Goal: Communication & Community: Share content

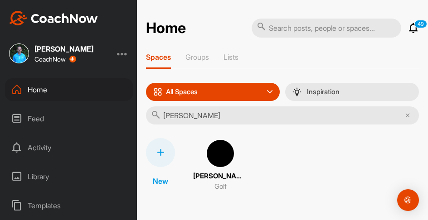
type input "[PERSON_NAME]"
click at [211, 149] on img at bounding box center [220, 153] width 29 height 29
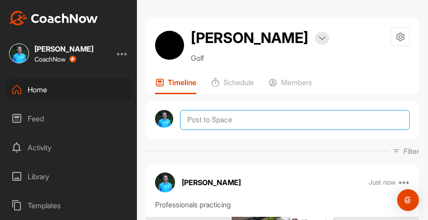
click at [255, 125] on textarea at bounding box center [295, 120] width 230 height 20
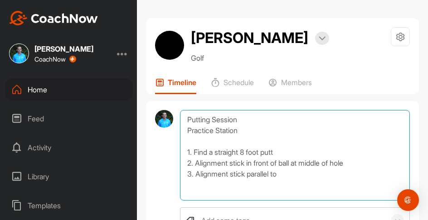
click at [246, 127] on textarea "Putting Session Practice Station 1. Find a straight 8 foot putt 2. Alignment st…" at bounding box center [295, 155] width 230 height 91
click at [288, 174] on textarea "Putting Session Practice Station (see photo) 1. Find a straight 8 foot putt 2. …" at bounding box center [295, 155] width 230 height 91
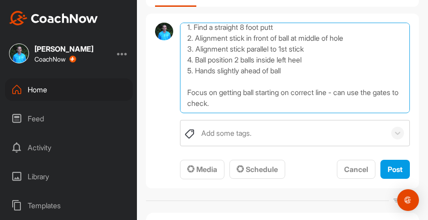
scroll to position [172, 0]
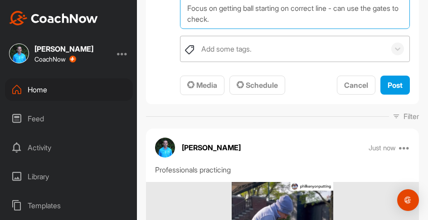
type textarea "Putting Session Practice Station (see photo) 1. Find a straight 8 foot putt 2. …"
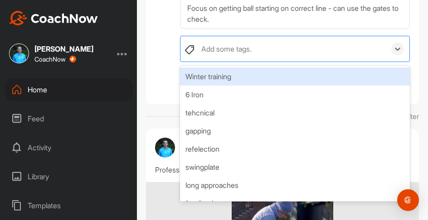
click at [291, 57] on div "Add some tags." at bounding box center [291, 48] width 189 height 25
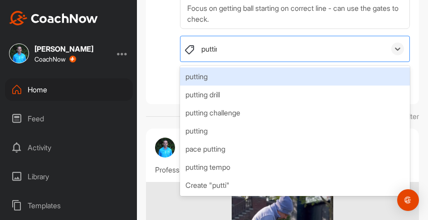
type input "putting"
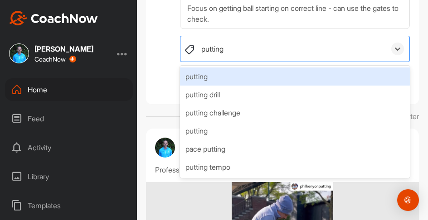
click at [255, 75] on div "putting" at bounding box center [295, 76] width 230 height 18
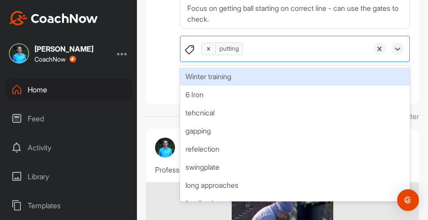
click at [164, 70] on div at bounding box center [164, 16] width 18 height 157
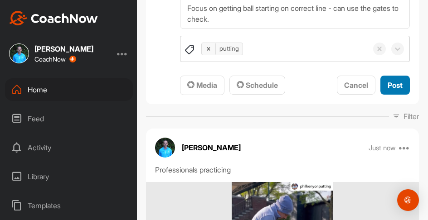
click at [395, 91] on button "Post" at bounding box center [394, 85] width 29 height 19
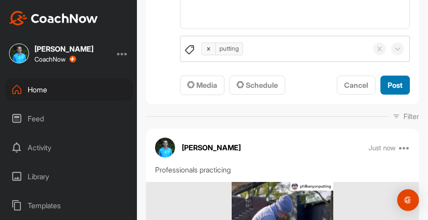
scroll to position [0, 0]
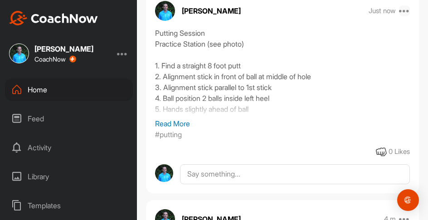
click at [402, 12] on icon at bounding box center [404, 10] width 11 height 11
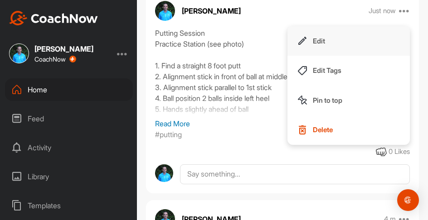
click at [344, 40] on button "Edit" at bounding box center [348, 41] width 122 height 30
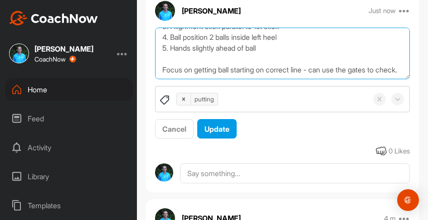
click at [202, 71] on textarea "Putting Session Practice Station (see photo) 1. Find a straight 8 foot putt 2. …" at bounding box center [282, 54] width 255 height 52
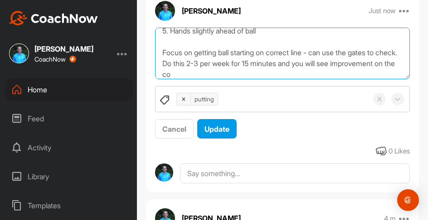
scroll to position [93, 0]
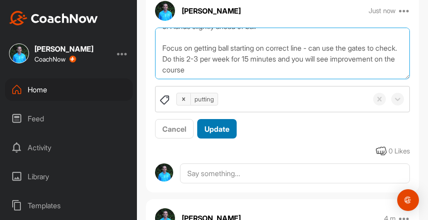
type textarea "Putting Session Practice Station (see photo) 1. Find a straight 8 foot putt 2. …"
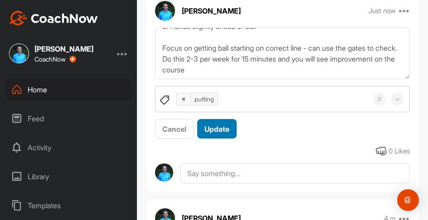
click at [217, 126] on span "Update" at bounding box center [216, 129] width 25 height 9
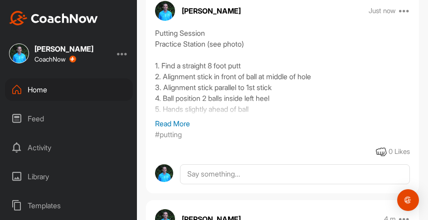
click at [45, 91] on div "Home" at bounding box center [69, 89] width 128 height 23
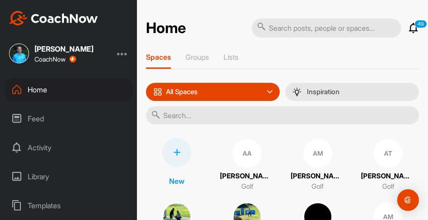
click at [200, 120] on input "text" at bounding box center [282, 115] width 273 height 18
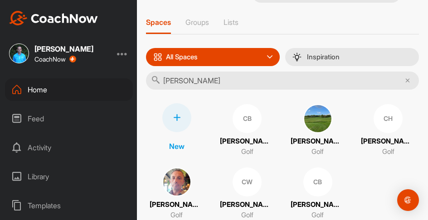
scroll to position [41, 0]
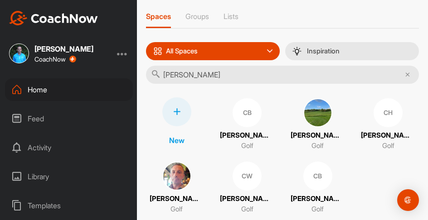
type input "[PERSON_NAME]"
click at [388, 111] on div "CH" at bounding box center [387, 112] width 29 height 29
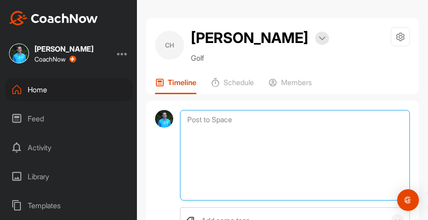
click at [228, 119] on textarea at bounding box center [295, 155] width 230 height 91
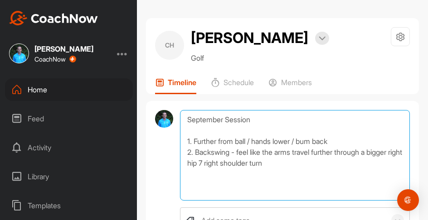
click at [218, 160] on textarea "September Session 1. Further from ball / hands lower / bum back 2. Backswing - …" at bounding box center [295, 155] width 230 height 91
click at [294, 160] on textarea "September Session 1. Further from ball / hands lower / bum back 2. Backswing - …" at bounding box center [295, 155] width 230 height 91
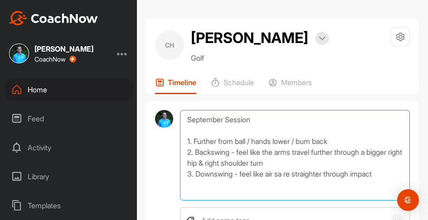
click at [274, 174] on textarea "September Session 1. Further from ball / hands lower / bum back 2. Backswing - …" at bounding box center [295, 155] width 230 height 91
click at [289, 173] on textarea "September Session 1. Further from ball / hands lower / bum back 2. Backswing - …" at bounding box center [295, 155] width 230 height 91
click at [387, 174] on textarea "September Session 1. Further from ball / hands lower / bum back 2. Backswing - …" at bounding box center [295, 155] width 230 height 91
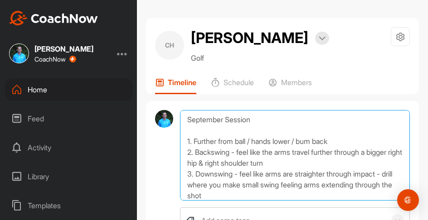
click at [306, 161] on textarea "September Session 1. Further from ball / hands lower / bum back 2. Backswing - …" at bounding box center [295, 155] width 230 height 91
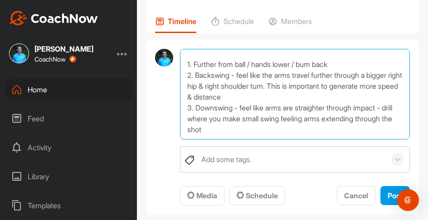
scroll to position [64, 0]
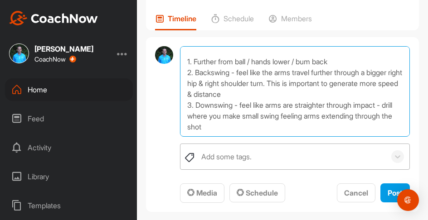
type textarea "September Session 1. Further from ball / hands lower / bum back 2. Backswing - …"
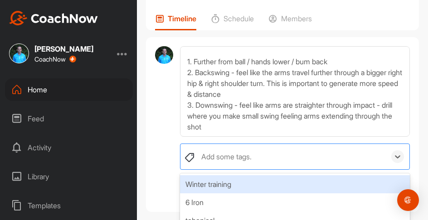
click at [240, 151] on div "Add some tags." at bounding box center [226, 156] width 50 height 11
type input "full"
click at [219, 180] on div "full swing" at bounding box center [295, 184] width 230 height 18
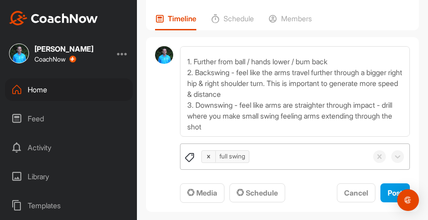
click at [165, 171] on div at bounding box center [164, 124] width 18 height 157
click at [389, 193] on span "Post" at bounding box center [394, 192] width 15 height 9
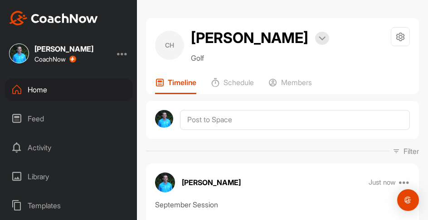
scroll to position [0, 0]
click at [44, 89] on div "Home" at bounding box center [69, 89] width 128 height 23
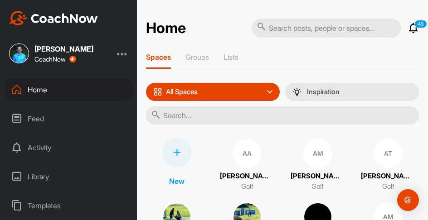
click at [197, 112] on input "text" at bounding box center [282, 115] width 273 height 18
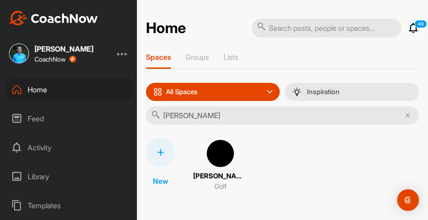
type input "[PERSON_NAME]"
drag, startPoint x: 197, startPoint y: 112, endPoint x: 220, endPoint y: 154, distance: 47.0
click at [220, 154] on img at bounding box center [220, 153] width 29 height 29
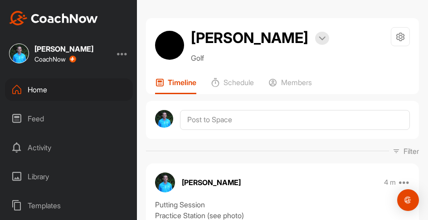
scroll to position [23, 0]
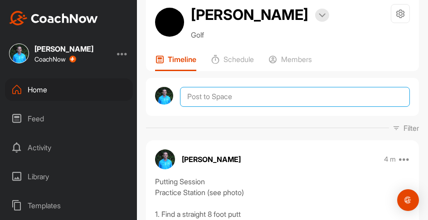
click at [215, 98] on textarea at bounding box center [295, 97] width 230 height 20
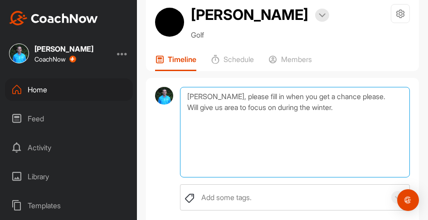
paste textarea "[URL][DOMAIN_NAME]"
click at [343, 109] on textarea "[PERSON_NAME], please fill in when you get a chance please. Will give us area t…" at bounding box center [295, 132] width 230 height 91
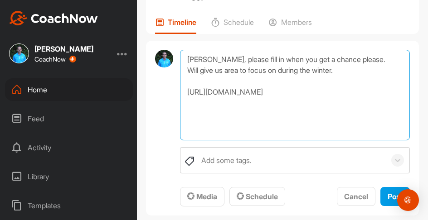
scroll to position [64, 0]
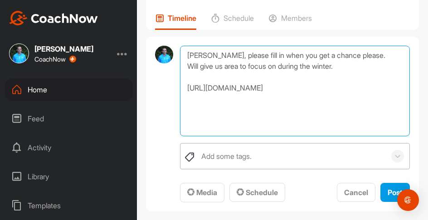
type textarea "[PERSON_NAME], please fill in when you get a chance please. Will give us area t…"
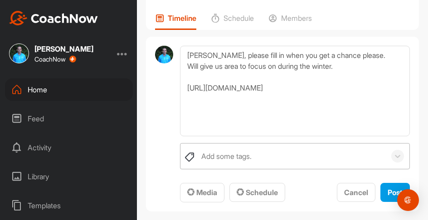
click at [258, 152] on div "Add some tags." at bounding box center [291, 156] width 189 height 25
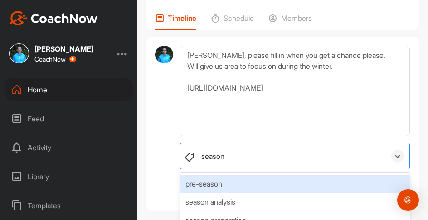
type input "season"
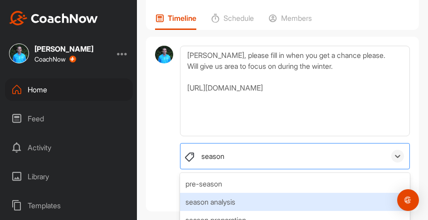
click at [230, 202] on div "season analysis" at bounding box center [295, 202] width 230 height 18
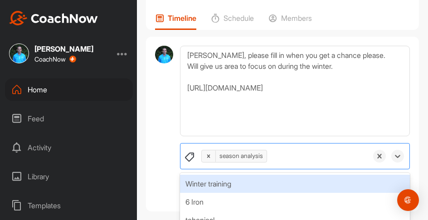
click at [151, 169] on div "[PERSON_NAME], please fill in when you get a chance please. Will give us area t…" at bounding box center [282, 124] width 273 height 175
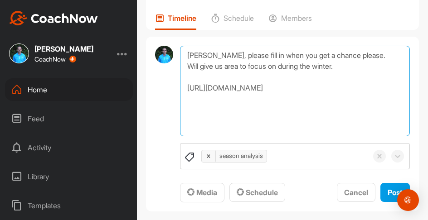
click at [239, 66] on textarea "[PERSON_NAME], please fill in when you get a chance please. Will give us area t…" at bounding box center [295, 91] width 230 height 91
type textarea "[PERSON_NAME], please fill in when you get a chance please. Will give us areas …"
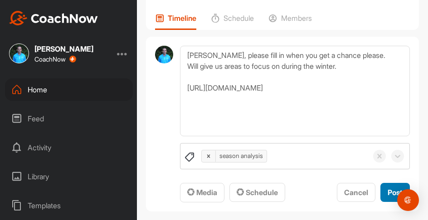
click at [390, 189] on span "Post" at bounding box center [394, 192] width 15 height 9
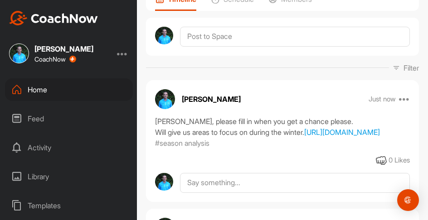
scroll to position [84, 0]
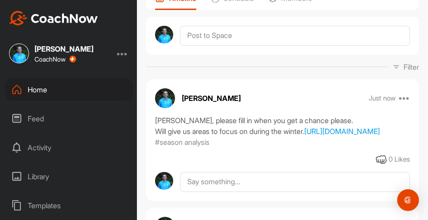
click at [33, 91] on div "Home" at bounding box center [69, 89] width 128 height 23
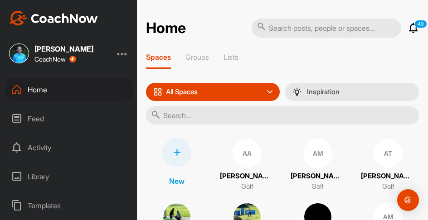
click at [175, 152] on icon at bounding box center [176, 152] width 7 height 7
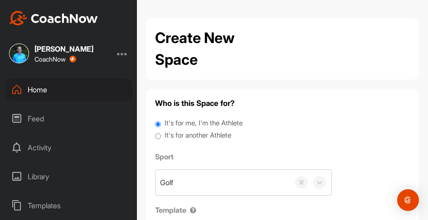
click at [156, 134] on input "It's for another Athlete" at bounding box center [158, 136] width 6 height 12
radio input "true"
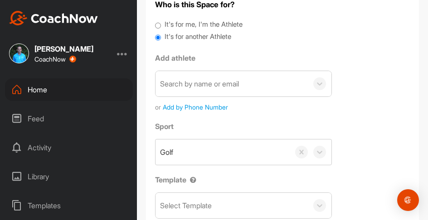
scroll to position [101, 0]
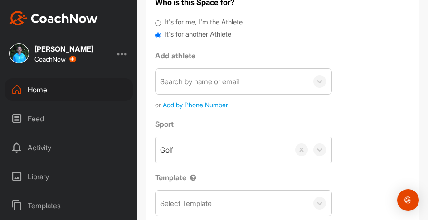
click at [230, 82] on div "Search by name or email" at bounding box center [199, 81] width 79 height 11
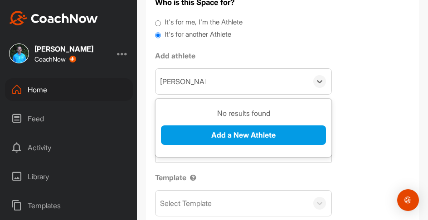
type input "[PERSON_NAME]"
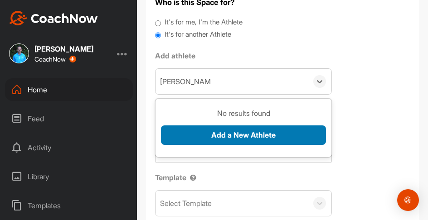
click at [255, 139] on button "Add a New Athlete" at bounding box center [243, 134] width 165 height 19
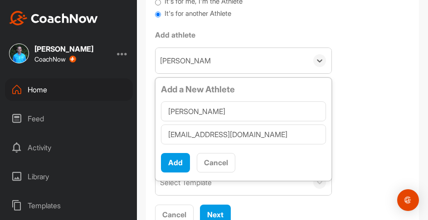
scroll to position [122, 0]
type input "[EMAIL_ADDRESS][DOMAIN_NAME]"
click at [171, 164] on button "Add" at bounding box center [175, 162] width 29 height 19
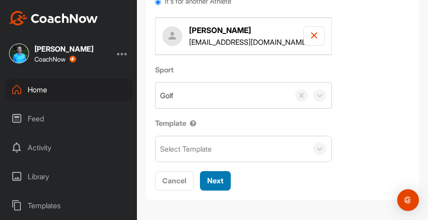
click at [209, 180] on span "Next" at bounding box center [215, 180] width 16 height 9
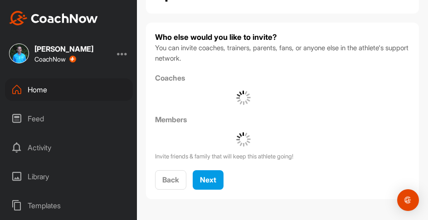
scroll to position [66, 0]
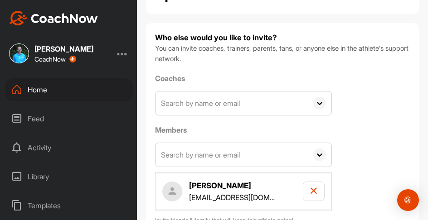
click at [198, 101] on input "text" at bounding box center [231, 103] width 152 height 24
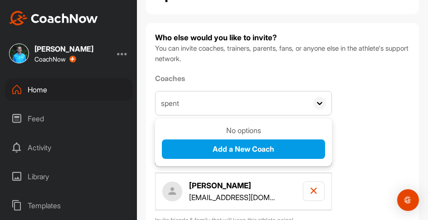
click at [212, 130] on p "No options" at bounding box center [243, 130] width 163 height 11
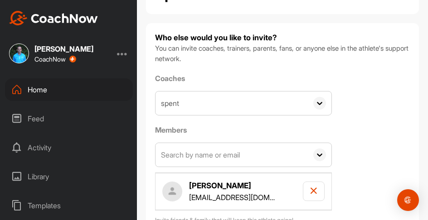
click at [215, 96] on input "spent" at bounding box center [231, 103] width 152 height 24
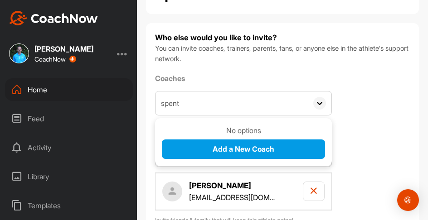
click at [195, 102] on input "spent" at bounding box center [231, 103] width 152 height 24
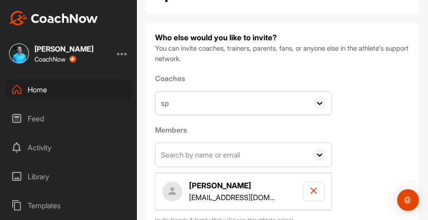
type input "s"
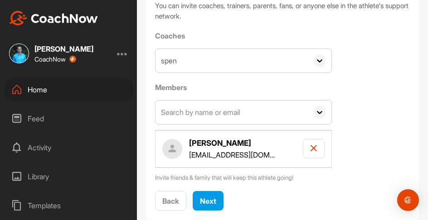
scroll to position [111, 0]
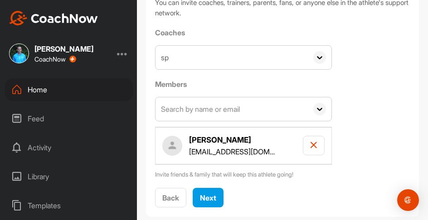
type input "s"
click at [318, 57] on icon at bounding box center [319, 58] width 5 height 3
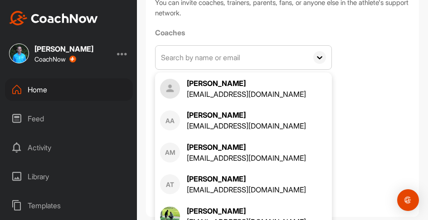
click at [215, 62] on input "text" at bounding box center [231, 58] width 152 height 24
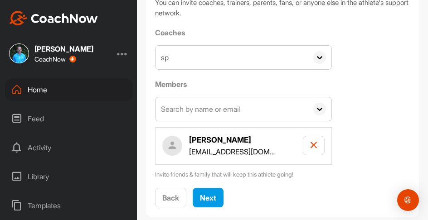
type input "s"
click at [316, 56] on icon at bounding box center [319, 57] width 13 height 13
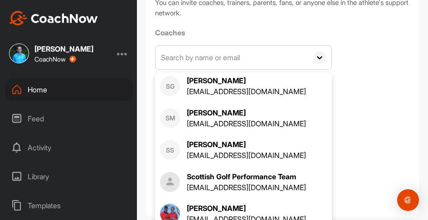
scroll to position [10969, 0]
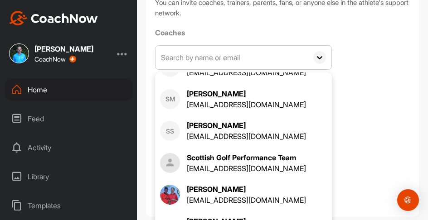
click at [390, 111] on div "Coaches [PERSON_NAME] [PERSON_NAME][EMAIL_ADDRESS][DOMAIN_NAME] AA [PERSON_NAME…" at bounding box center [282, 103] width 255 height 152
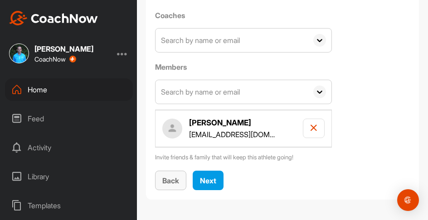
click at [167, 179] on span "Back" at bounding box center [170, 180] width 17 height 9
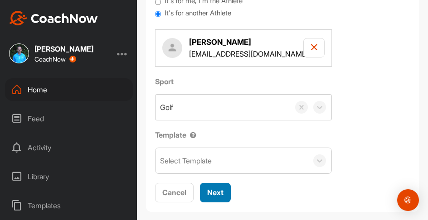
click at [214, 190] on span "Next" at bounding box center [215, 192] width 16 height 9
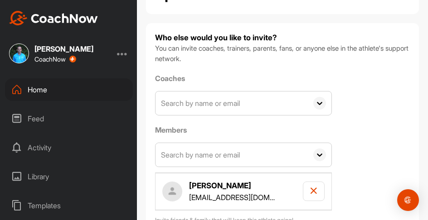
click at [207, 101] on input "text" at bounding box center [231, 103] width 152 height 24
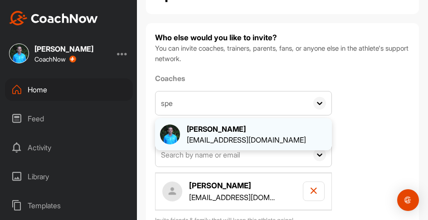
type input "spe"
click at [213, 127] on div "[PERSON_NAME]" at bounding box center [246, 129] width 119 height 11
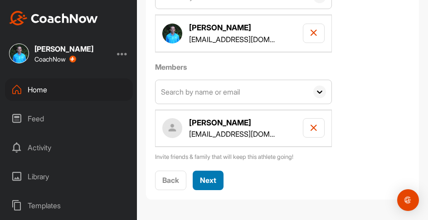
scroll to position [171, 0]
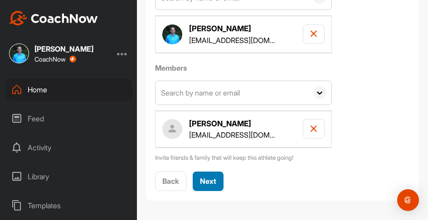
click at [211, 180] on span "Next" at bounding box center [208, 181] width 16 height 9
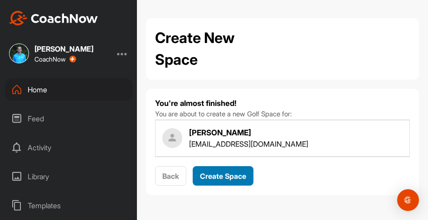
click at [215, 177] on span "Create Space" at bounding box center [223, 176] width 46 height 9
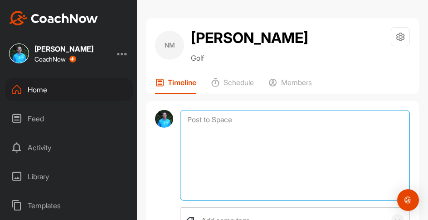
click at [229, 117] on textarea at bounding box center [295, 155] width 230 height 91
paste textarea "SESSION SEPTEMEBR PLAYER NOTES Irons - been poor Shanking Handicap 19 Get back …"
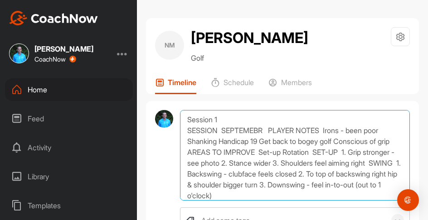
click at [221, 127] on textarea "Session 1 SESSION SEPTEMEBR PLAYER NOTES Irons - been poor Shanking Handicap 19…" at bounding box center [295, 155] width 230 height 91
drag, startPoint x: 220, startPoint y: 128, endPoint x: 174, endPoint y: 128, distance: 45.7
click at [174, 128] on div "Session 1 SESSION SEPTEMEBR PLAYER NOTES Irons - been poor Shanking Handicap 19…" at bounding box center [282, 188] width 273 height 175
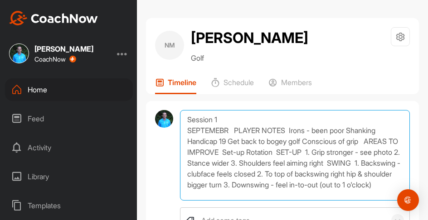
click at [231, 128] on textarea "Session 1 SEPTEMEBR PLAYER NOTES Irons - been poor Shanking Handicap 19 Get bac…" at bounding box center [295, 155] width 230 height 91
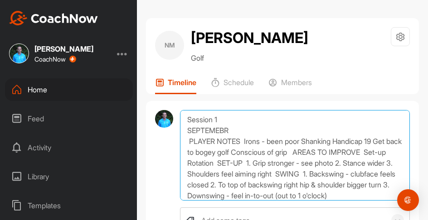
click at [244, 140] on textarea "Session 1 SEPTEMEBR PLAYER NOTES Irons - been poor Shanking Handicap 19 Get bac…" at bounding box center [295, 155] width 230 height 91
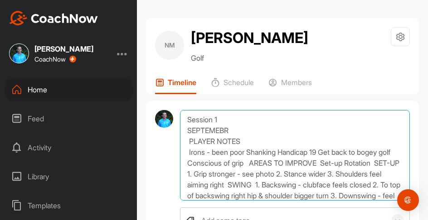
click at [248, 152] on textarea "Session 1 SEPTEMEBR PLAYER NOTES Irons - been poor Shanking Handicap 19 Get bac…" at bounding box center [295, 155] width 230 height 91
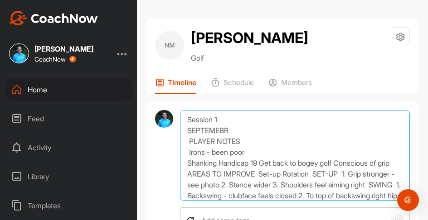
click at [220, 163] on textarea "Session 1 SEPTEMEBR PLAYER NOTES Irons - been poor Shanking Handicap 19 Get bac…" at bounding box center [295, 155] width 230 height 91
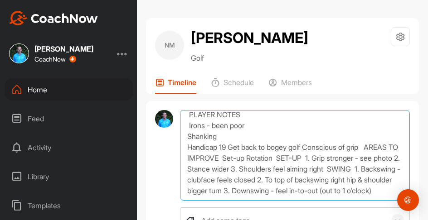
scroll to position [27, 0]
click at [229, 147] on textarea "Session 1 SEPTEMEBR PLAYER NOTES Irons - been poor Shanking Handicap 19 Get bac…" at bounding box center [295, 155] width 230 height 91
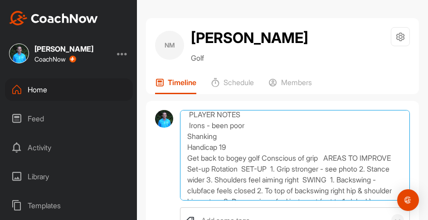
click at [264, 158] on textarea "Session 1 SEPTEMEBR PLAYER NOTES Irons - been poor Shanking Handicap 19 Get bac…" at bounding box center [295, 155] width 230 height 91
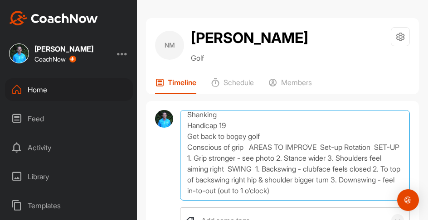
scroll to position [48, 0]
click at [247, 146] on textarea "Session 1 SEPTEMEBR PLAYER NOTES Irons - been poor Shanking Handicap 19 Get bac…" at bounding box center [295, 155] width 230 height 91
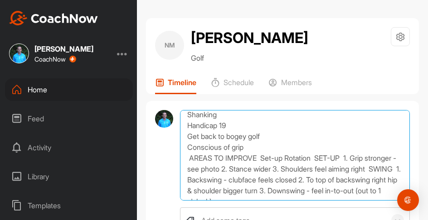
click at [259, 158] on textarea "Session 1 SEPTEMEBR PLAYER NOTES Irons - been poor Shanking Handicap 19 Get bac…" at bounding box center [295, 155] width 230 height 91
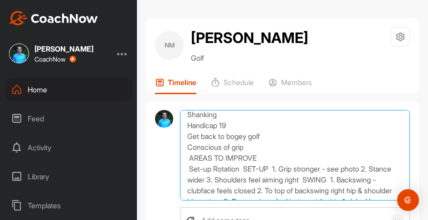
click at [214, 167] on textarea "Session 1 SEPTEMEBR PLAYER NOTES Irons - been poor Shanking Handicap 19 Get bac…" at bounding box center [295, 155] width 230 height 91
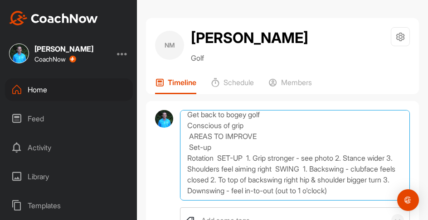
scroll to position [70, 0]
click at [216, 159] on textarea "Session 1 SEPTEMEBR PLAYER NOTES Irons - been poor Shanking Handicap 19 Get bac…" at bounding box center [295, 155] width 230 height 91
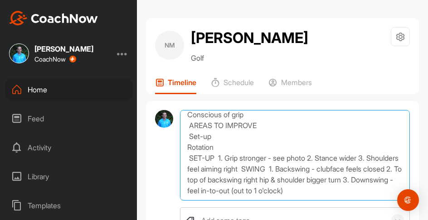
scroll to position [81, 0]
click at [188, 158] on textarea "Session 1 SEPTEMEBR PLAYER NOTES Irons - been poor Shanking Handicap 19 Get bac…" at bounding box center [295, 155] width 230 height 91
click at [216, 158] on textarea "Session 1 SEPTEMEBR PLAYER NOTES Irons - been poor Shanking Handicap 19 Get bac…" at bounding box center [295, 155] width 230 height 91
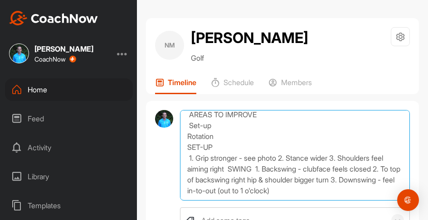
scroll to position [92, 0]
click at [281, 158] on textarea "Session 1 SEPTEMEBR PLAYER NOTES Irons - been poor Shanking Handicap 19 Get bac…" at bounding box center [295, 155] width 230 height 91
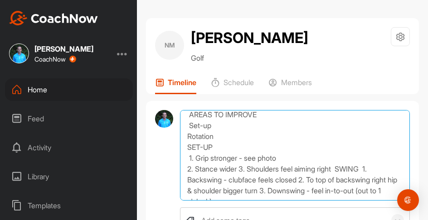
click at [189, 157] on textarea "Session 1 SEPTEMEBR PLAYER NOTES Irons - been poor Shanking Handicap 19 Get bac…" at bounding box center [295, 155] width 230 height 91
click at [240, 170] on textarea "Session 1 SEPTEMEBR PLAYER NOTES Irons - been poor Shanking Handicap 19 Get bac…" at bounding box center [295, 155] width 230 height 91
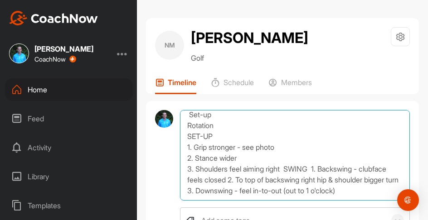
scroll to position [103, 0]
click at [284, 168] on textarea "Session 1 SEPTEMEBR PLAYER NOTES Irons - been poor Shanking Handicap 19 Get bac…" at bounding box center [295, 155] width 230 height 91
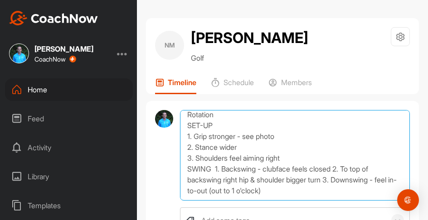
scroll to position [114, 0]
click at [213, 168] on textarea "Session 1 SEPTEMEBR PLAYER NOTES Irons - been poor Shanking Handicap 19 Get bac…" at bounding box center [295, 155] width 230 height 91
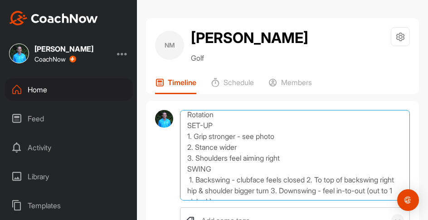
click at [308, 178] on textarea "Session 1 SEPTEMEBR PLAYER NOTES Irons - been poor Shanking Handicap 19 Get bac…" at bounding box center [295, 155] width 230 height 91
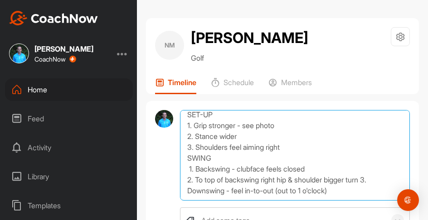
scroll to position [125, 0]
click at [367, 180] on textarea "Session 1 SEPTEMEBR PLAYER NOTES Irons - been poor Shanking Handicap 19 Get bac…" at bounding box center [295, 155] width 230 height 91
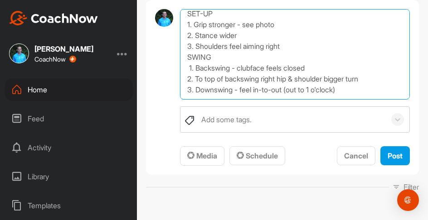
scroll to position [101, 0]
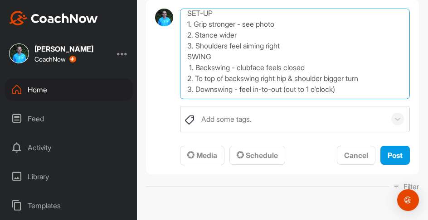
click at [190, 67] on textarea "Session 1 SEPTEMEBR PLAYER NOTES Irons - been poor Shanking Handicap 19 Get bac…" at bounding box center [295, 54] width 230 height 91
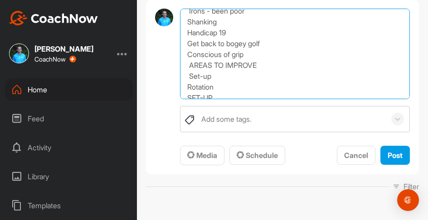
scroll to position [38, 0]
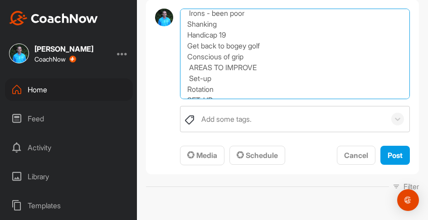
click at [189, 77] on textarea "Session 1 SEPTEMEBR PLAYER NOTES Irons - been poor Shanking Handicap 19 Get bac…" at bounding box center [295, 54] width 230 height 91
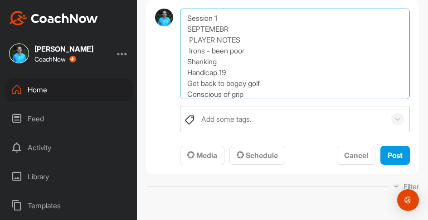
scroll to position [0, 0]
click at [189, 49] on textarea "Session 1 SEPTEMEBR PLAYER NOTES Irons - been poor Shanking Handicap 19 Get bac…" at bounding box center [295, 54] width 230 height 91
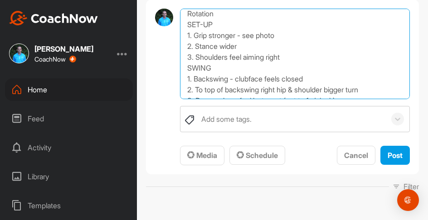
scroll to position [113, 0]
type textarea "Session 1 SEPTEMEBR PLAYER NOTES Irons - been poor Shanking Handicap 19 Get bac…"
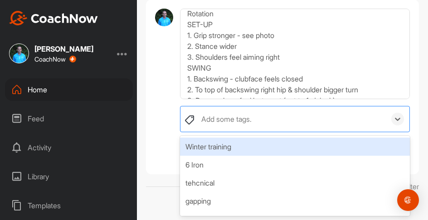
click at [265, 120] on div "Add some tags." at bounding box center [291, 118] width 189 height 25
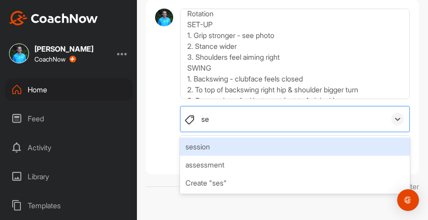
type input "s"
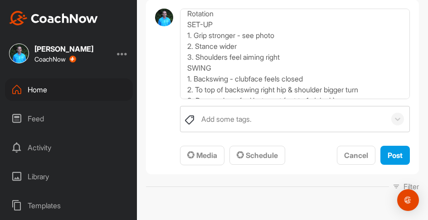
click at [166, 86] on div at bounding box center [164, 87] width 18 height 157
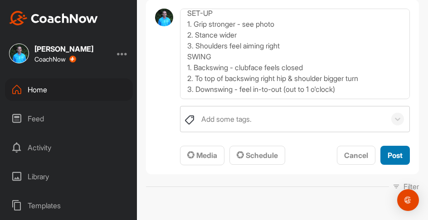
scroll to position [125, 0]
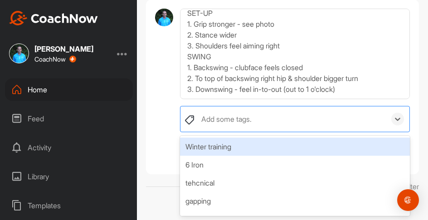
click at [347, 119] on div "Add some tags." at bounding box center [291, 118] width 189 height 25
type input "ana"
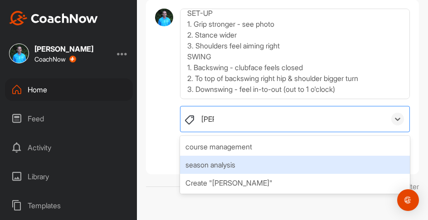
click at [265, 168] on div "season analysis" at bounding box center [295, 165] width 230 height 18
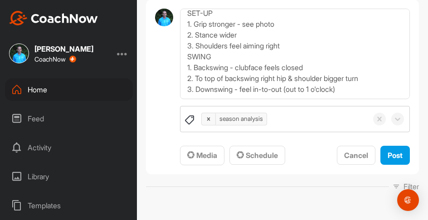
click at [165, 152] on div at bounding box center [164, 87] width 18 height 157
click at [399, 158] on span "Post" at bounding box center [394, 155] width 15 height 9
